Goal: Information Seeking & Learning: Learn about a topic

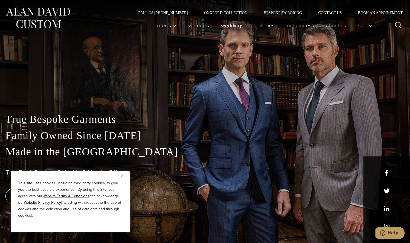
click at [229, 31] on link "weddings" at bounding box center [232, 25] width 34 height 11
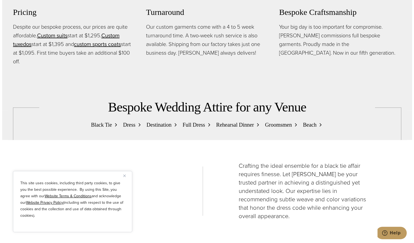
scroll to position [522, 0]
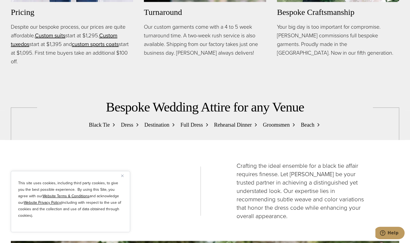
click at [73, 30] on p "Despite our bespoke process, our prices are quite affordable. Custom suits star…" at bounding box center [72, 43] width 122 height 43
